Goal: Task Accomplishment & Management: Manage account settings

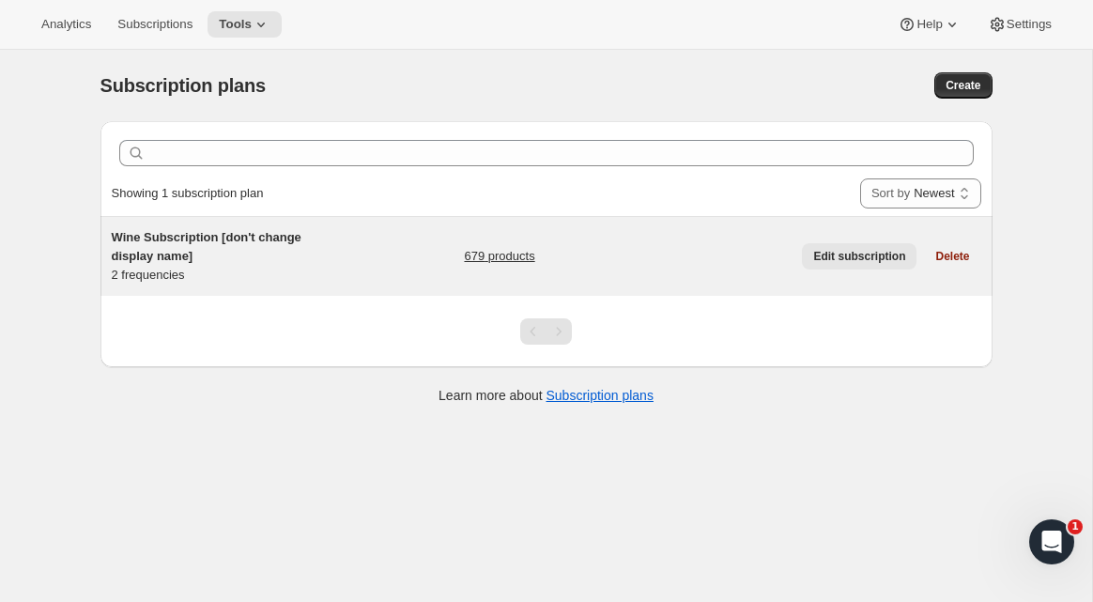
click at [827, 253] on span "Edit subscription" at bounding box center [859, 256] width 92 height 15
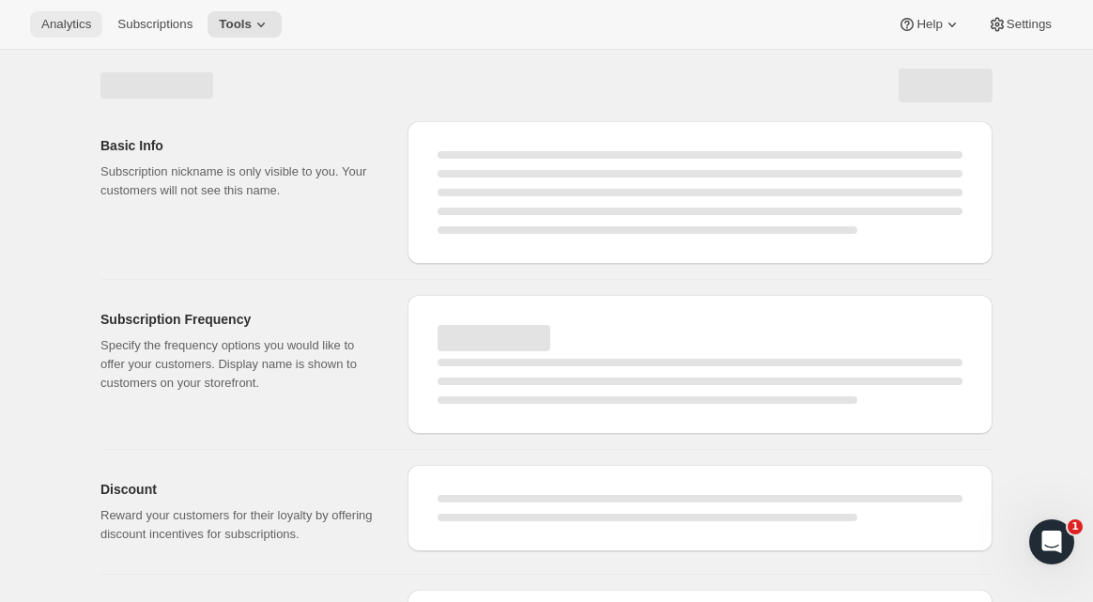
click at [69, 23] on span "Analytics" at bounding box center [66, 24] width 50 height 15
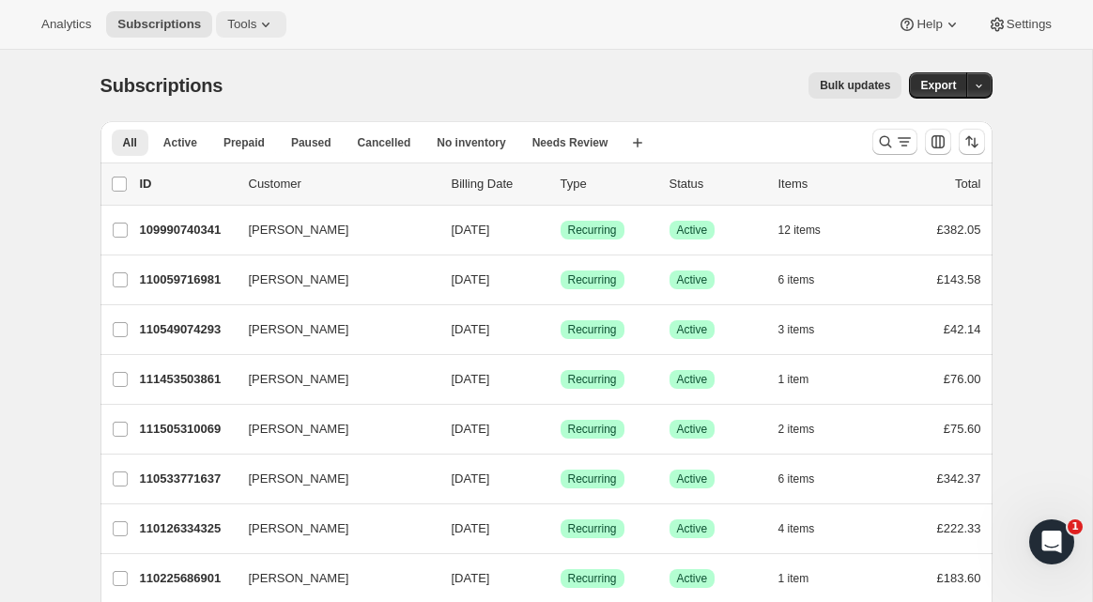
click at [286, 23] on button "Tools" at bounding box center [251, 24] width 70 height 26
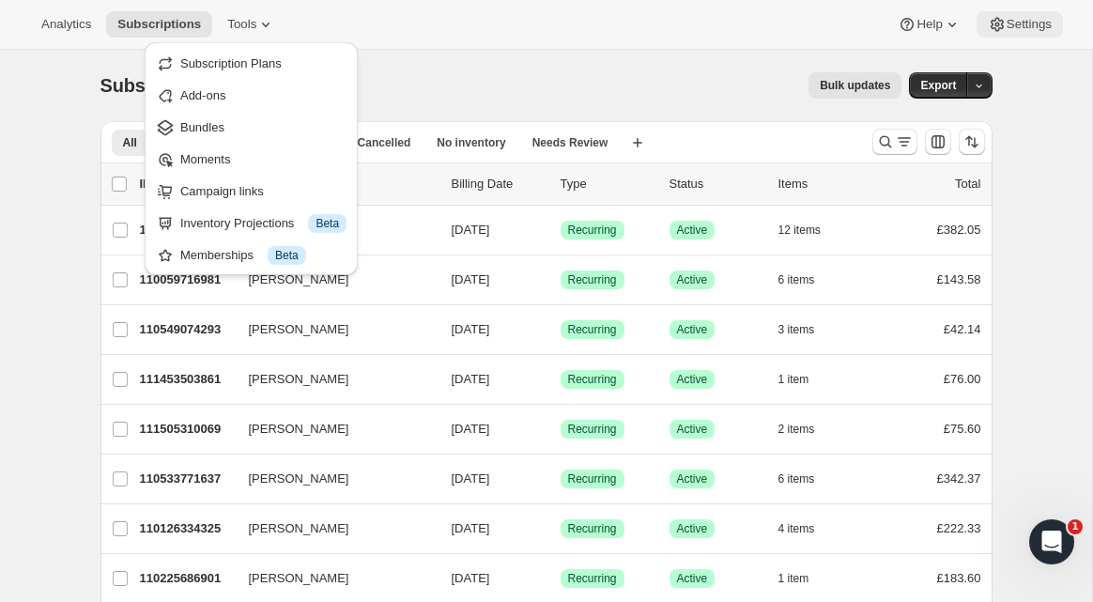
click at [1006, 30] on span "Settings" at bounding box center [1028, 24] width 45 height 15
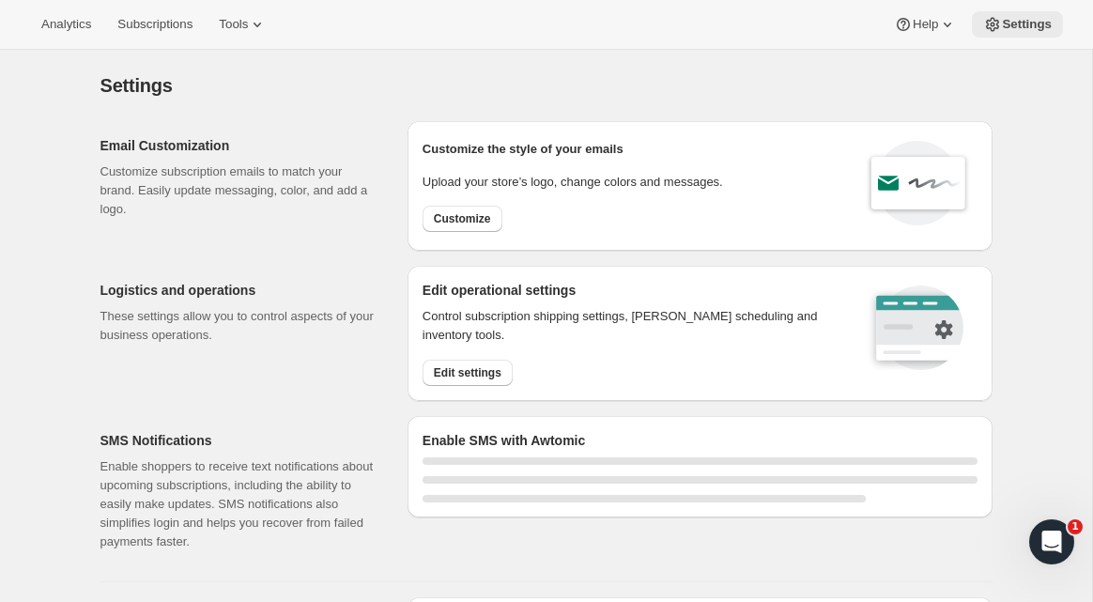
click at [1014, 30] on span "Settings" at bounding box center [1026, 24] width 50 height 15
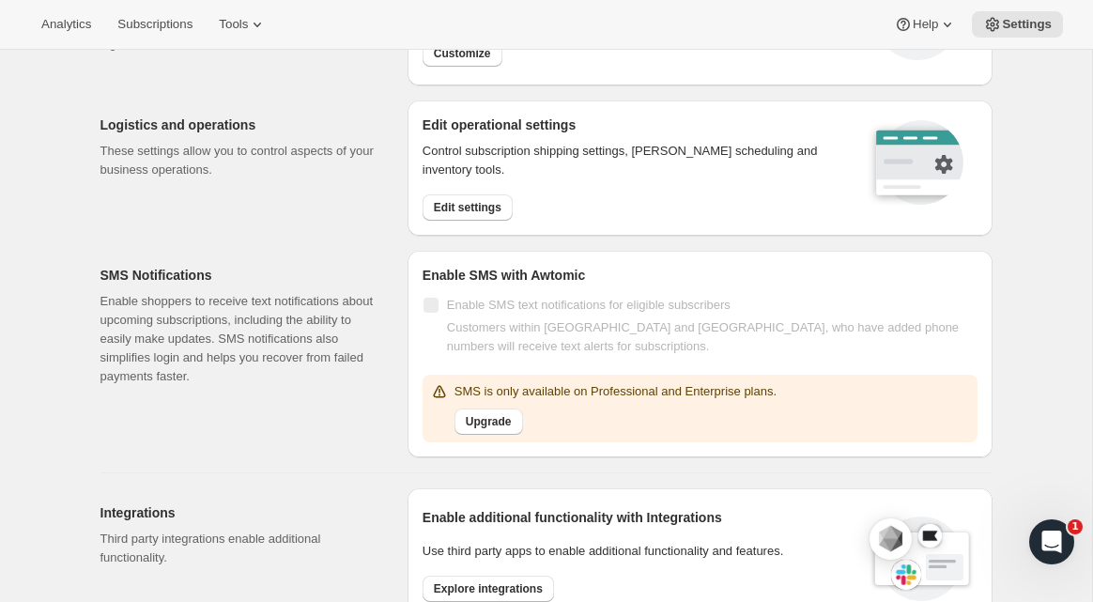
scroll to position [174, 0]
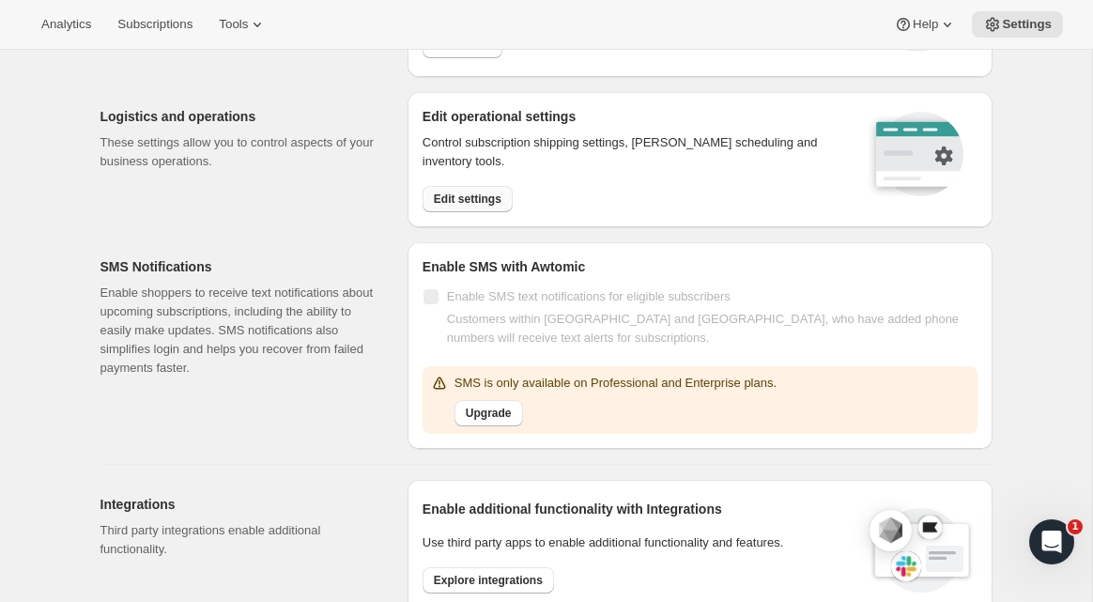
click at [471, 198] on span "Edit settings" at bounding box center [468, 198] width 68 height 15
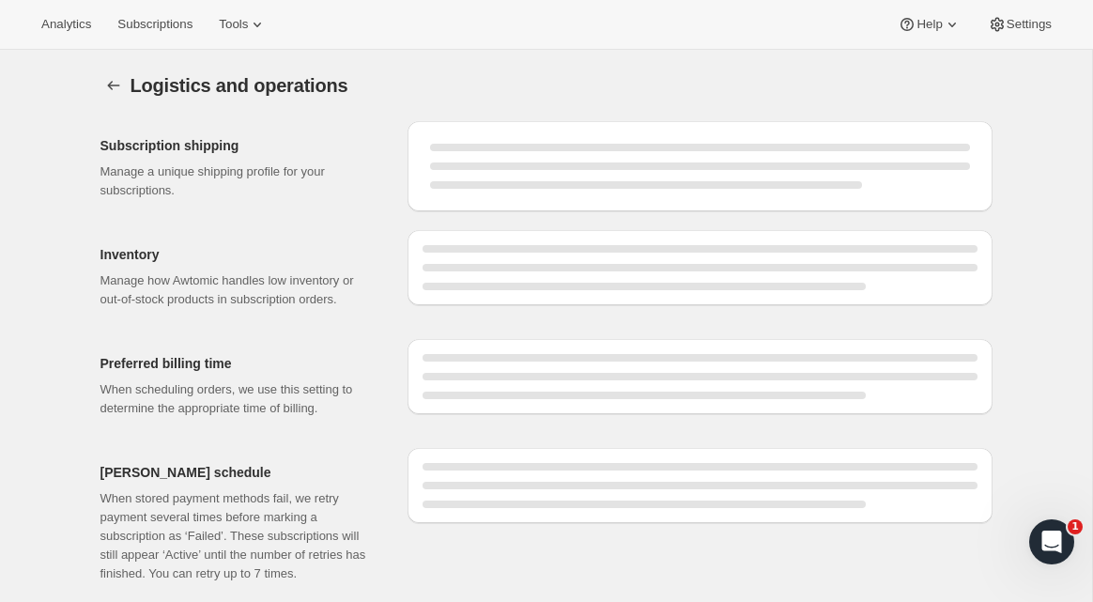
select select "DAY"
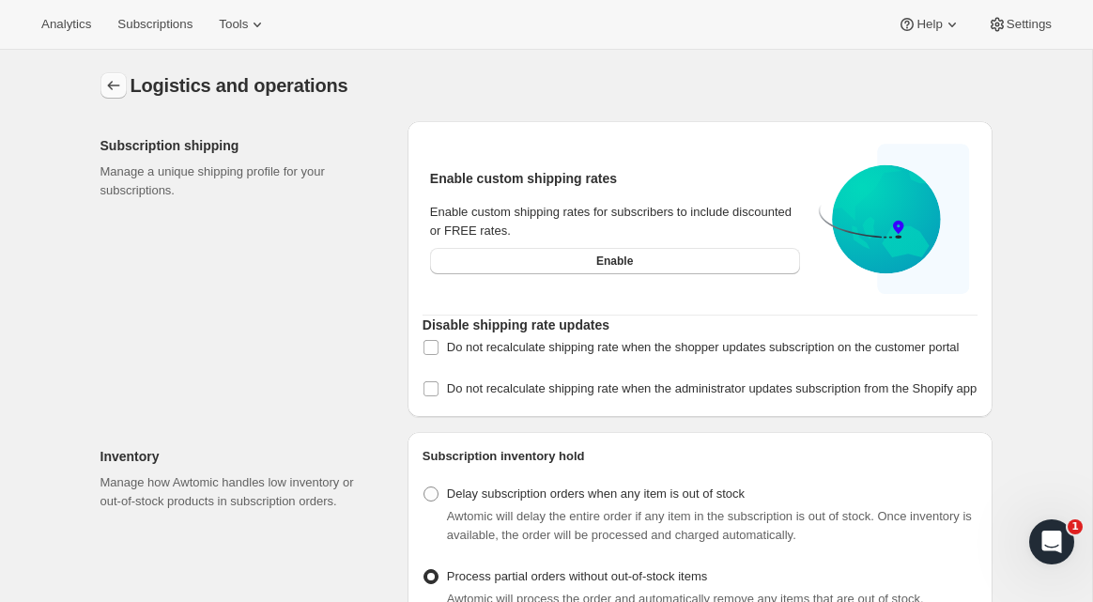
click at [114, 84] on icon "Settings" at bounding box center [113, 85] width 19 height 19
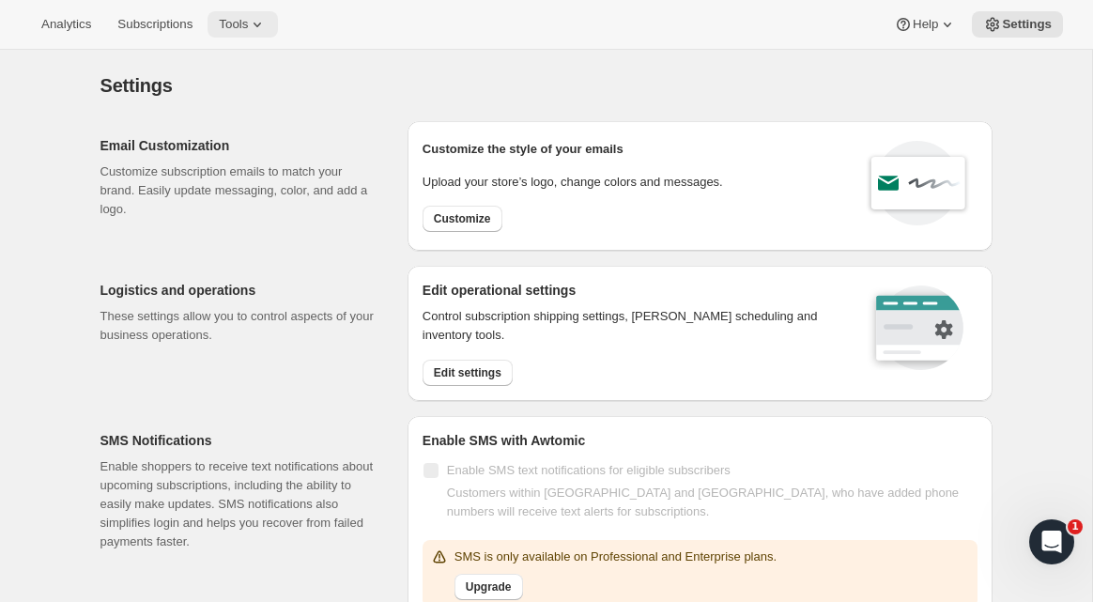
click at [267, 33] on icon at bounding box center [257, 24] width 19 height 19
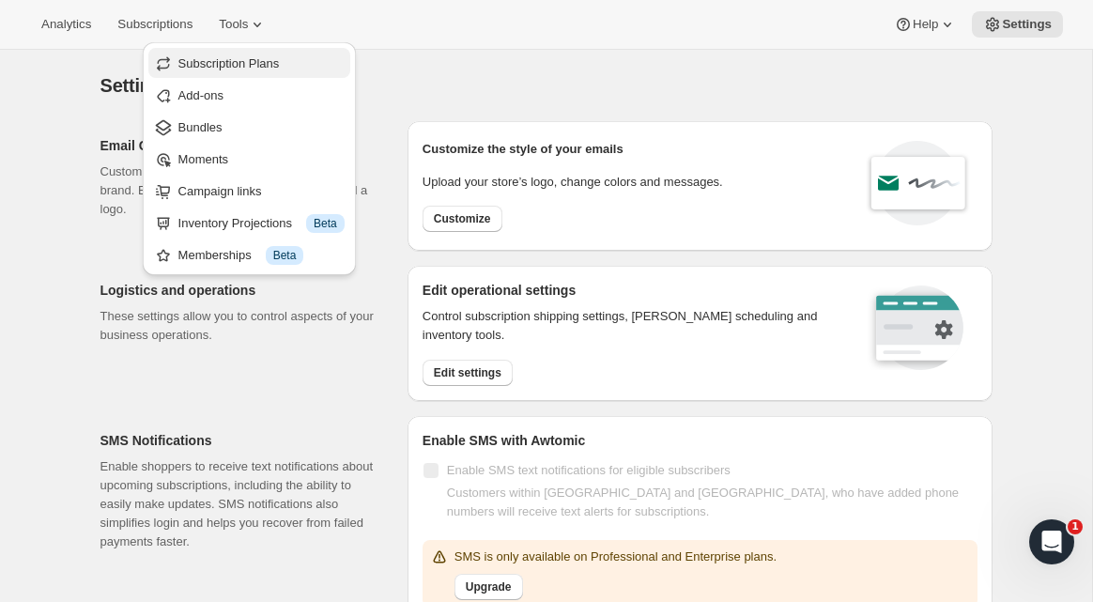
click at [272, 56] on span "Subscription Plans" at bounding box center [228, 63] width 101 height 14
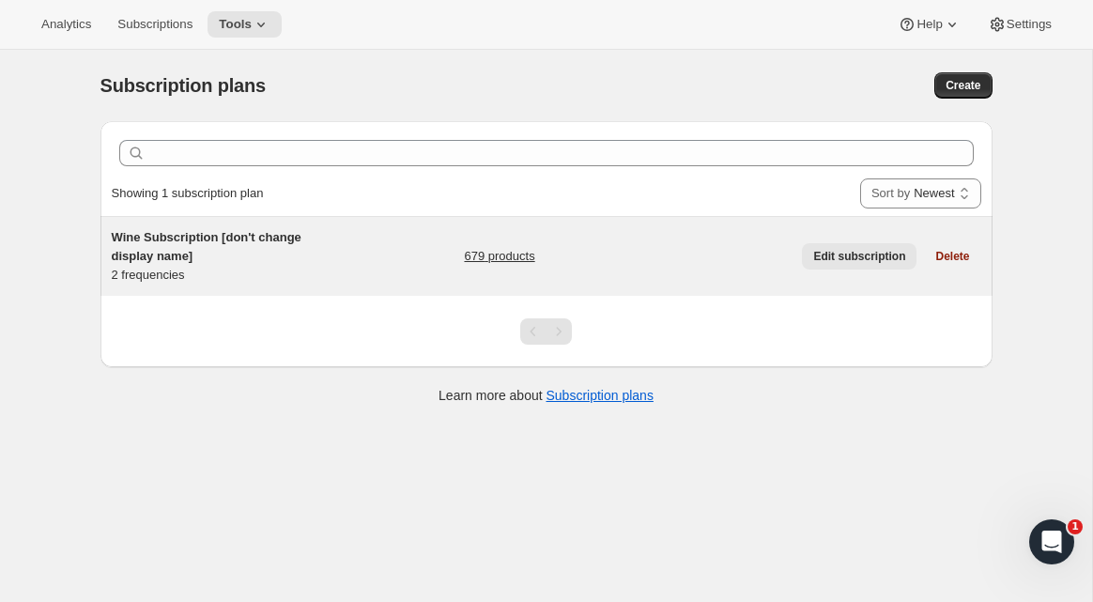
click at [863, 259] on span "Edit subscription" at bounding box center [859, 256] width 92 height 15
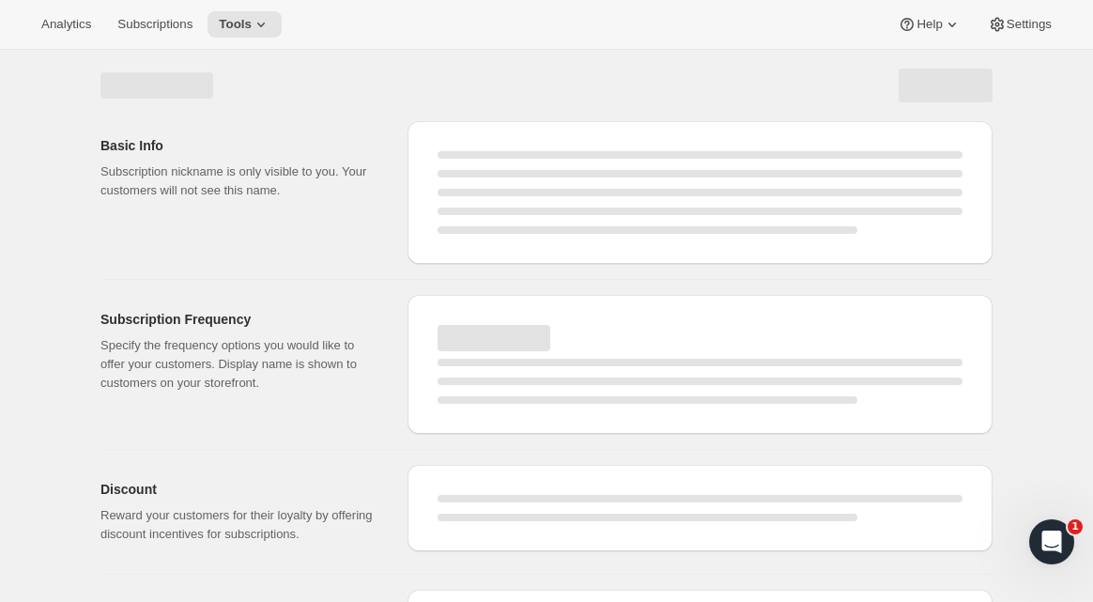
select select "WEEK"
select select "MONTH"
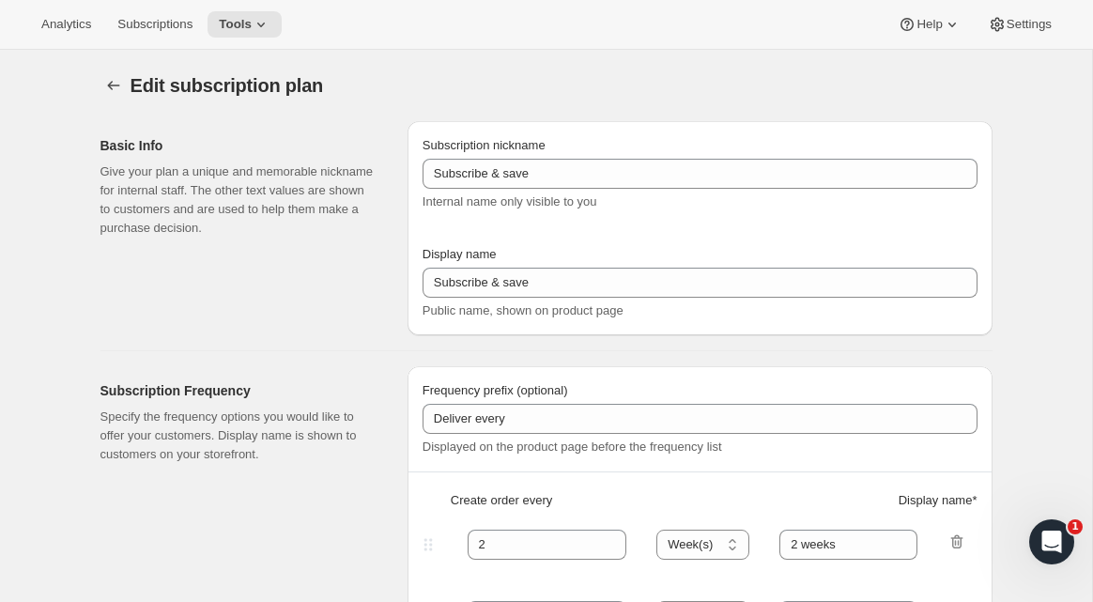
type input "Wine Subscription [don't change display name]"
type input "Wine Subscription"
type input "1"
select select "MONTH"
type input "1 month"
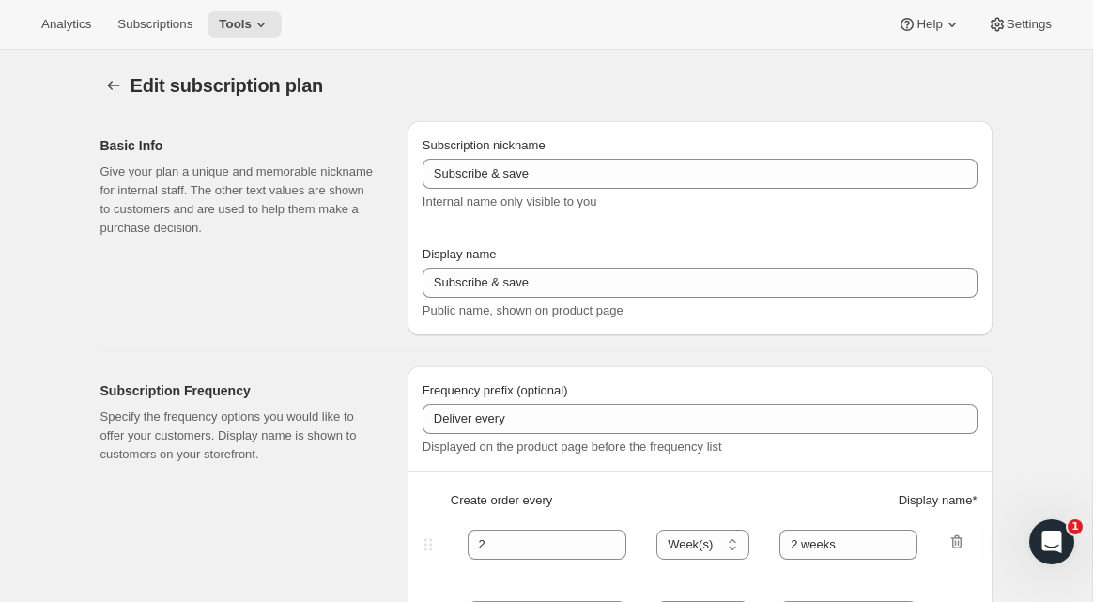
type input "2"
type input "2 months"
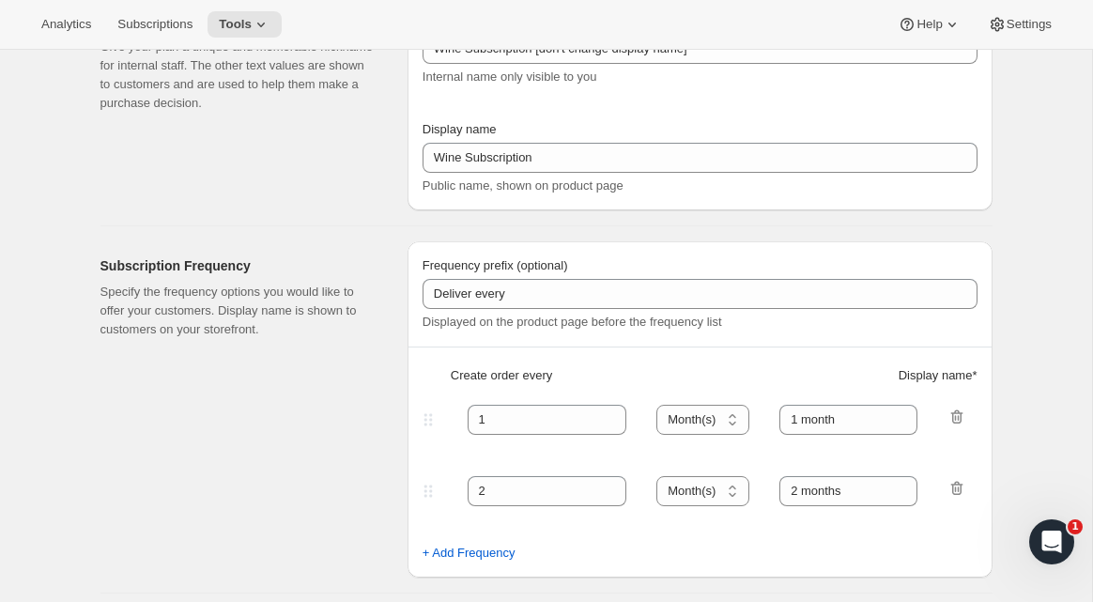
scroll to position [255, 0]
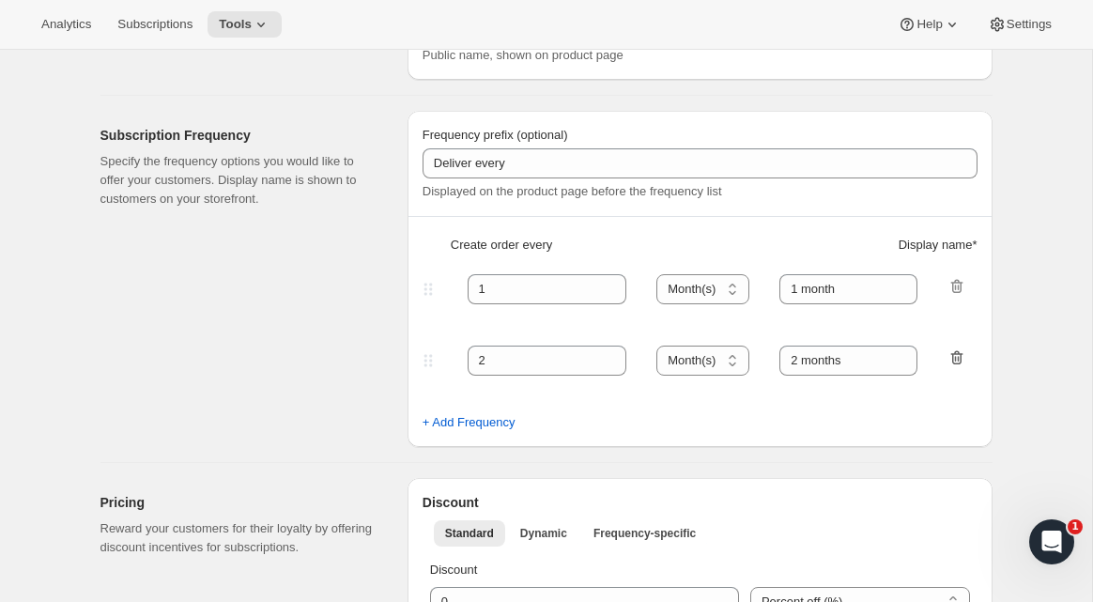
click at [957, 359] on icon "button" at bounding box center [958, 359] width 2 height 6
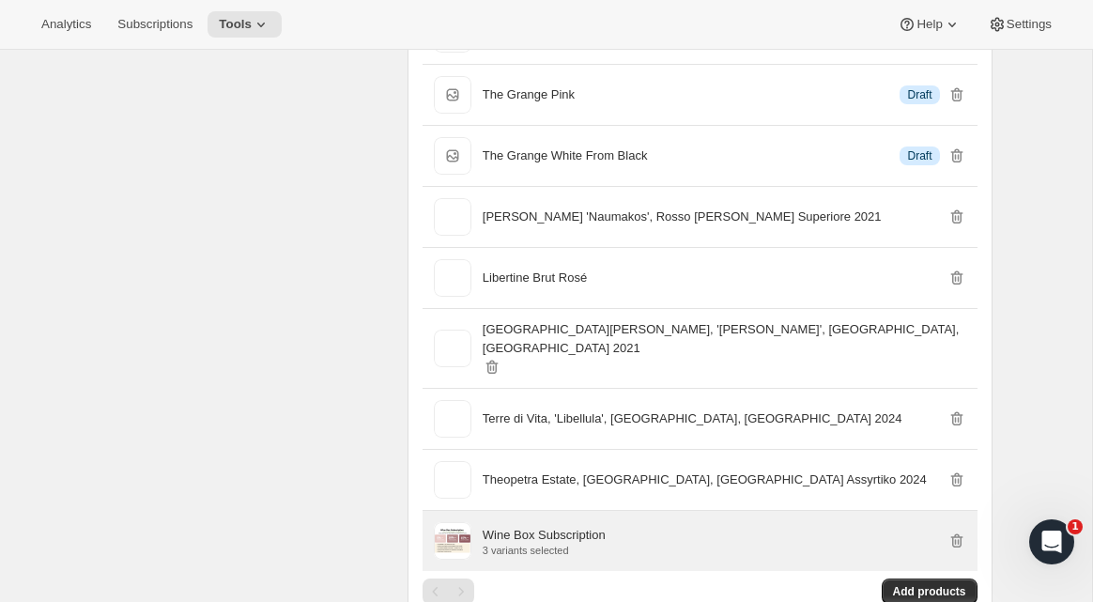
scroll to position [42314, 0]
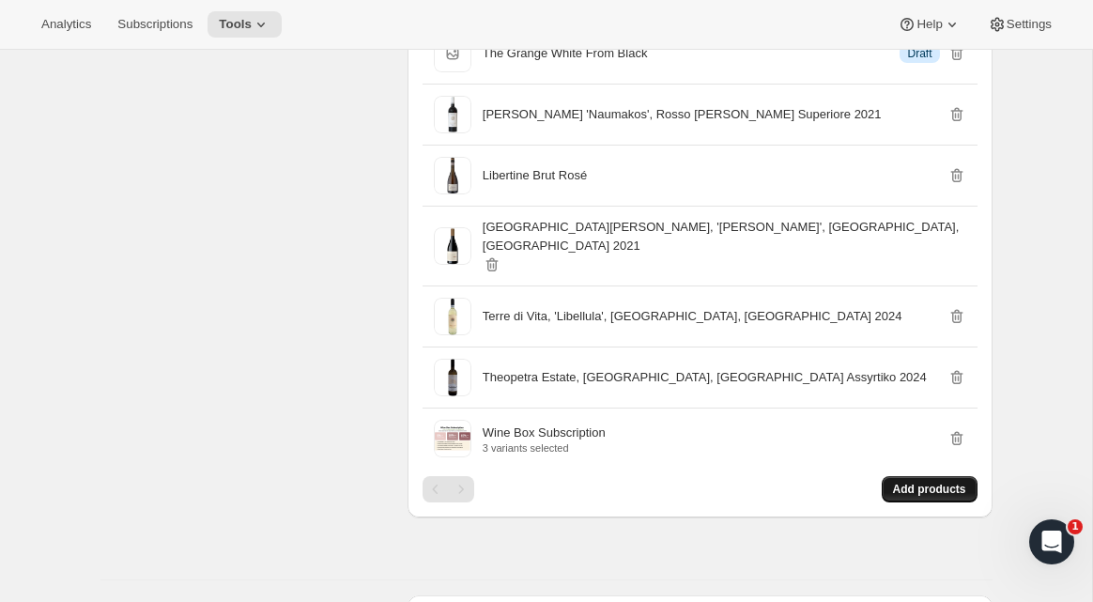
click at [910, 482] on span "Add products" at bounding box center [929, 489] width 73 height 15
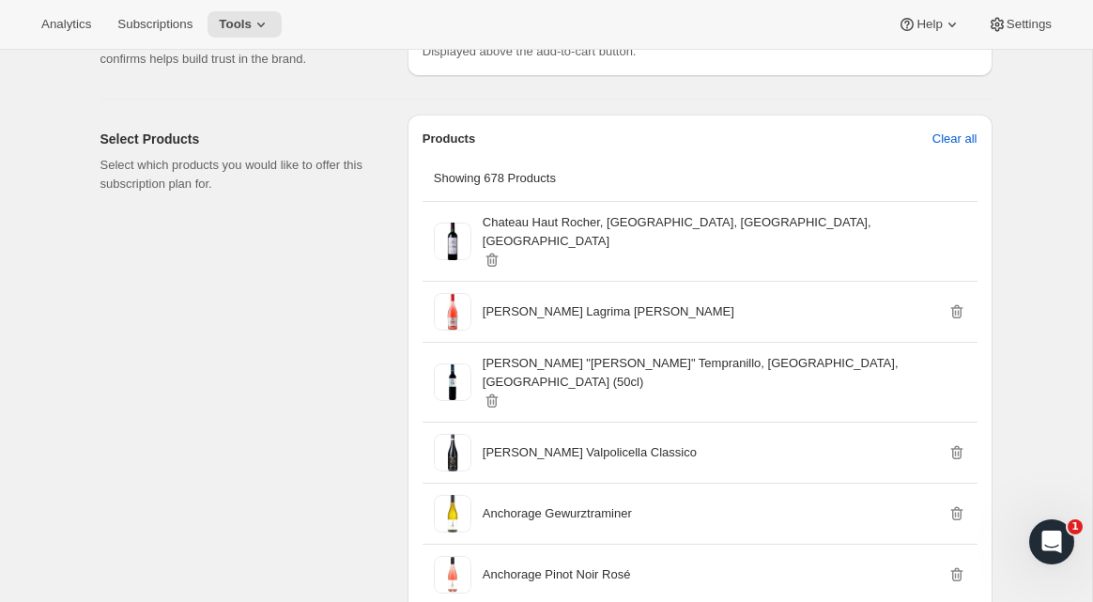
scroll to position [772, 0]
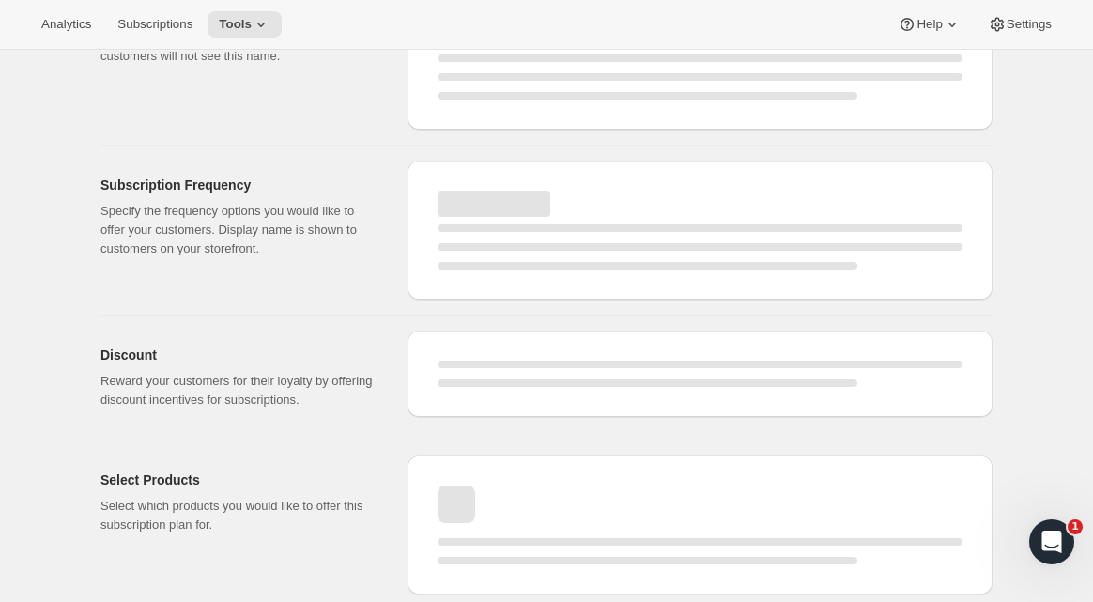
select select "MONTH"
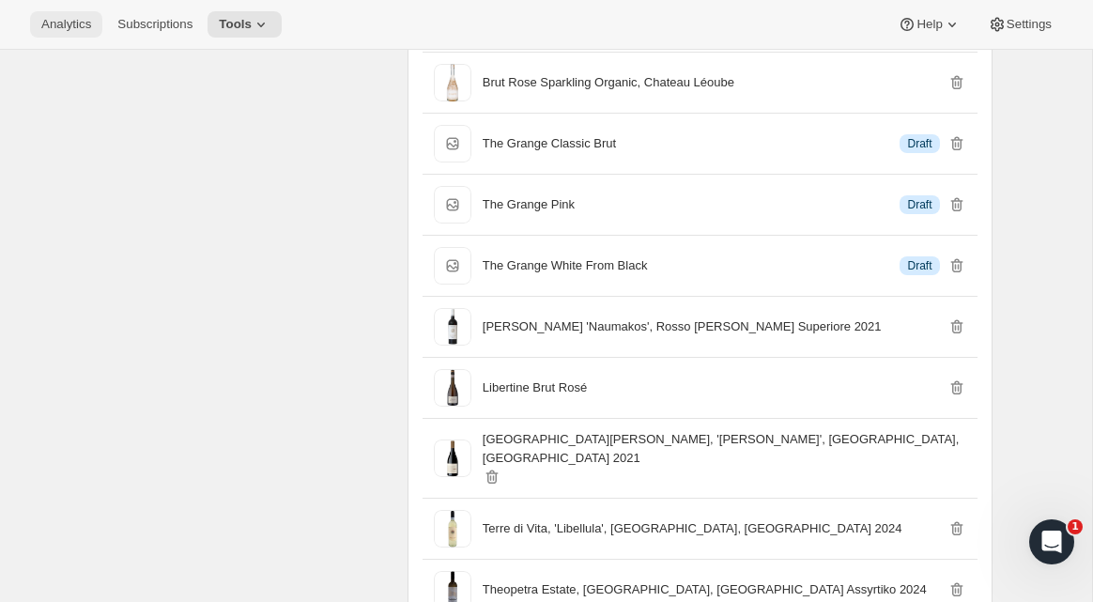
scroll to position [42225, 0]
click at [73, 25] on span "Analytics" at bounding box center [66, 24] width 50 height 15
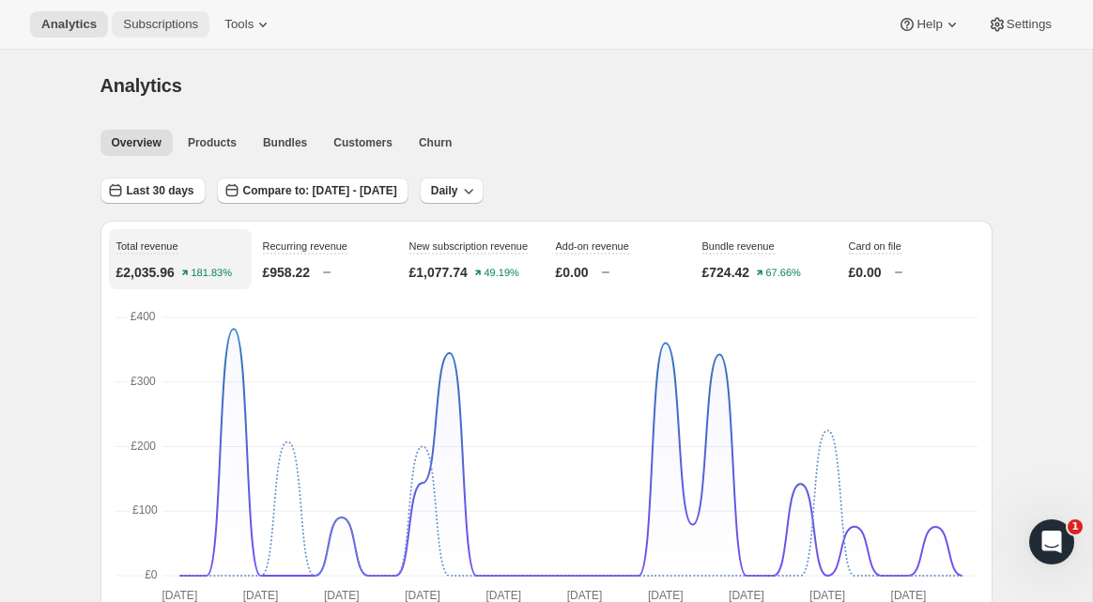
click at [149, 22] on span "Subscriptions" at bounding box center [160, 24] width 75 height 15
